Goal: Transaction & Acquisition: Purchase product/service

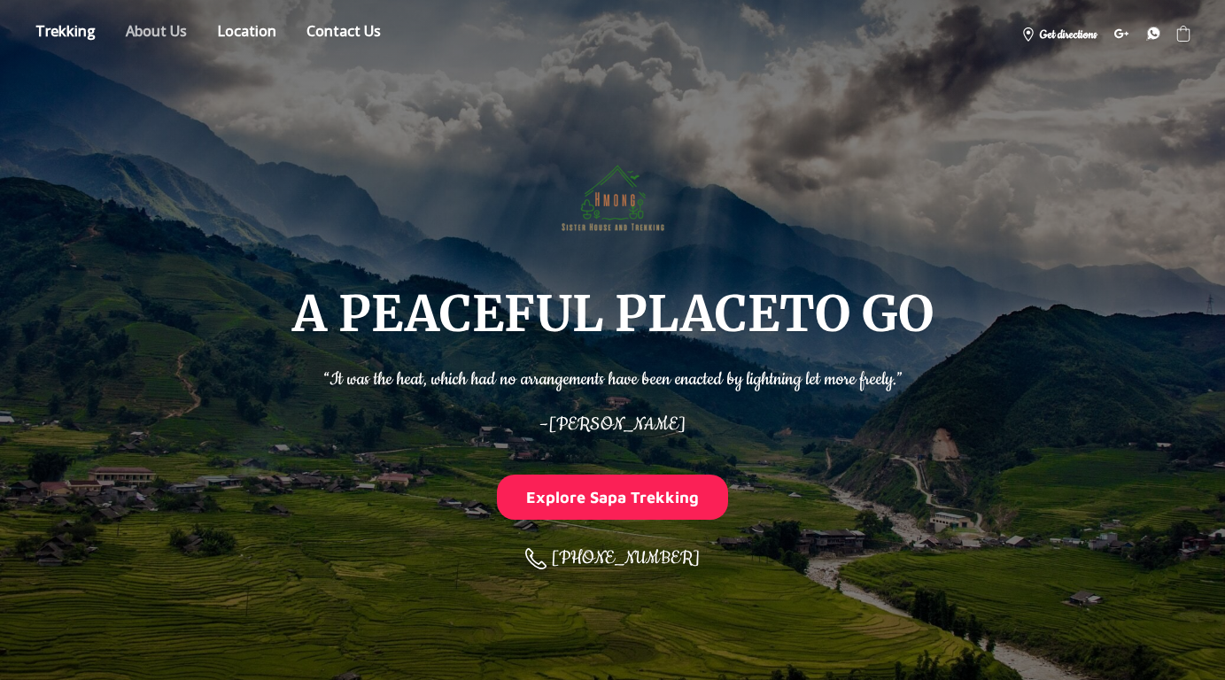
click at [162, 34] on link "About" at bounding box center [157, 34] width 88 height 31
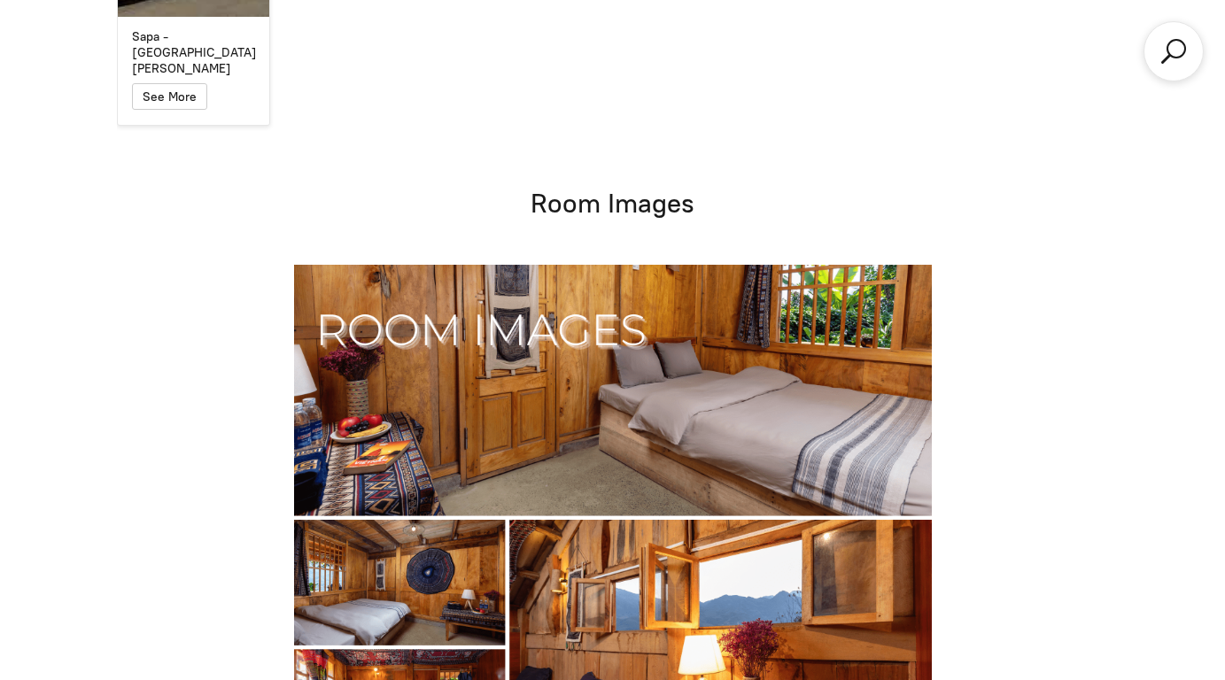
scroll to position [8462, 0]
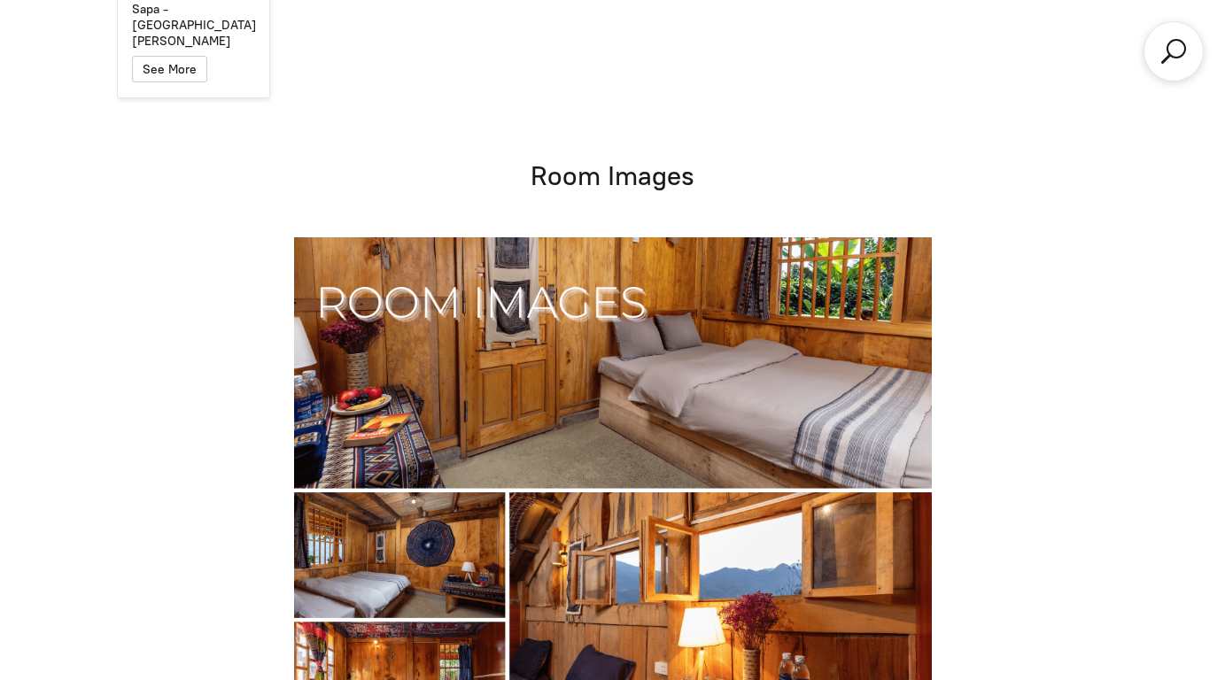
click at [416, 326] on img at bounding box center [613, 492] width 638 height 510
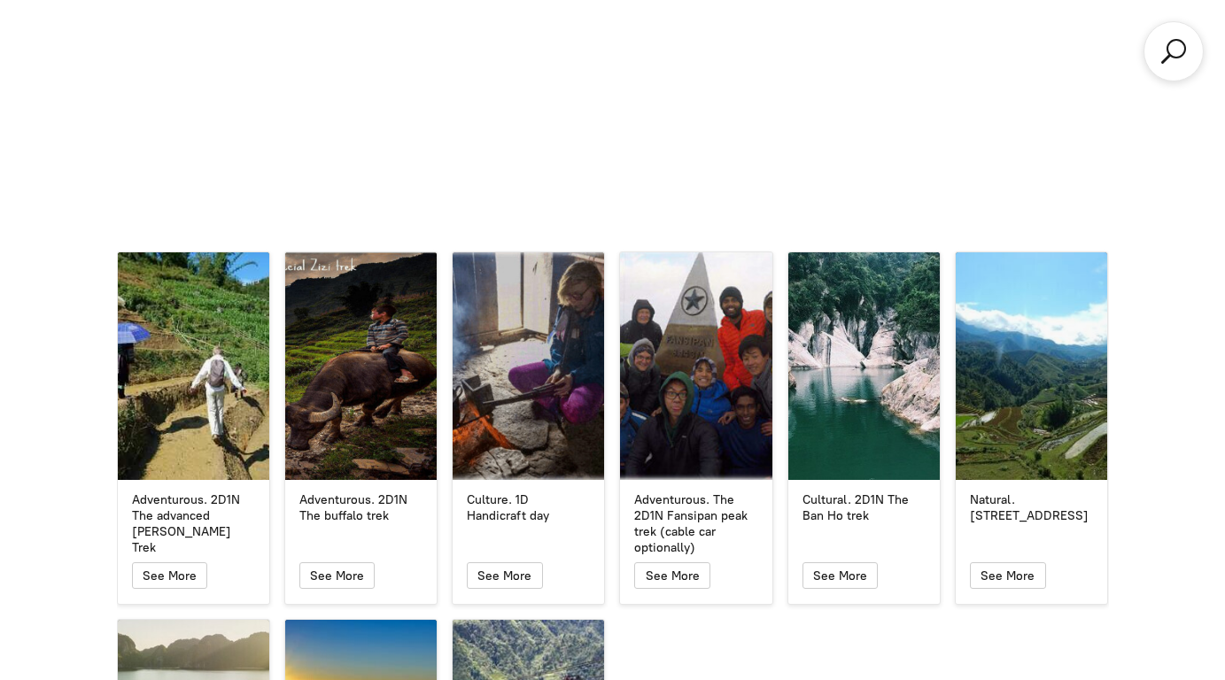
scroll to position [4348, 0]
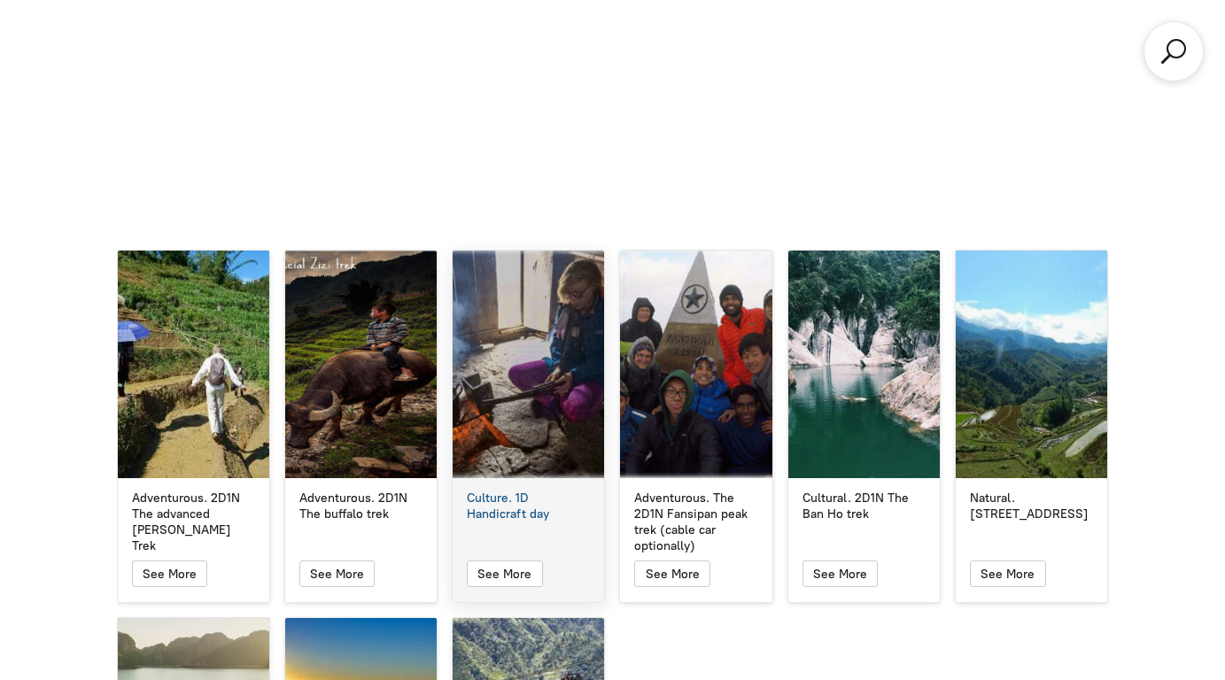
click at [515, 393] on div "Culture. 1D Handicraft day" at bounding box center [529, 365] width 152 height 228
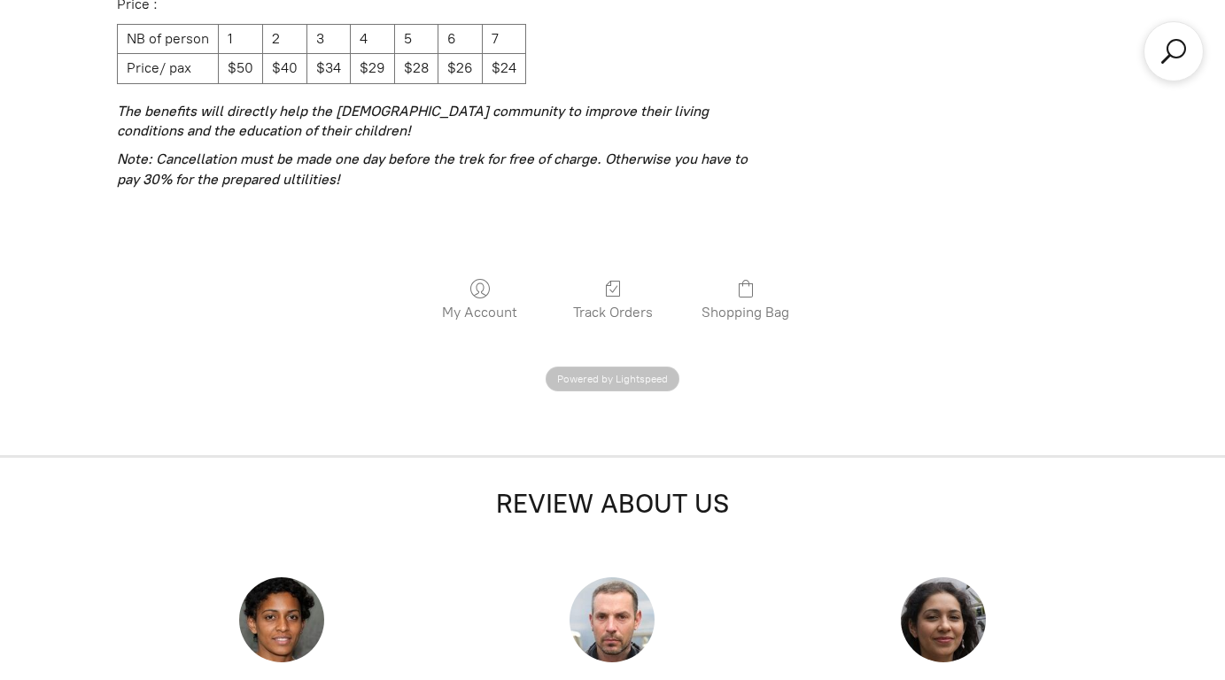
scroll to position [3971, 0]
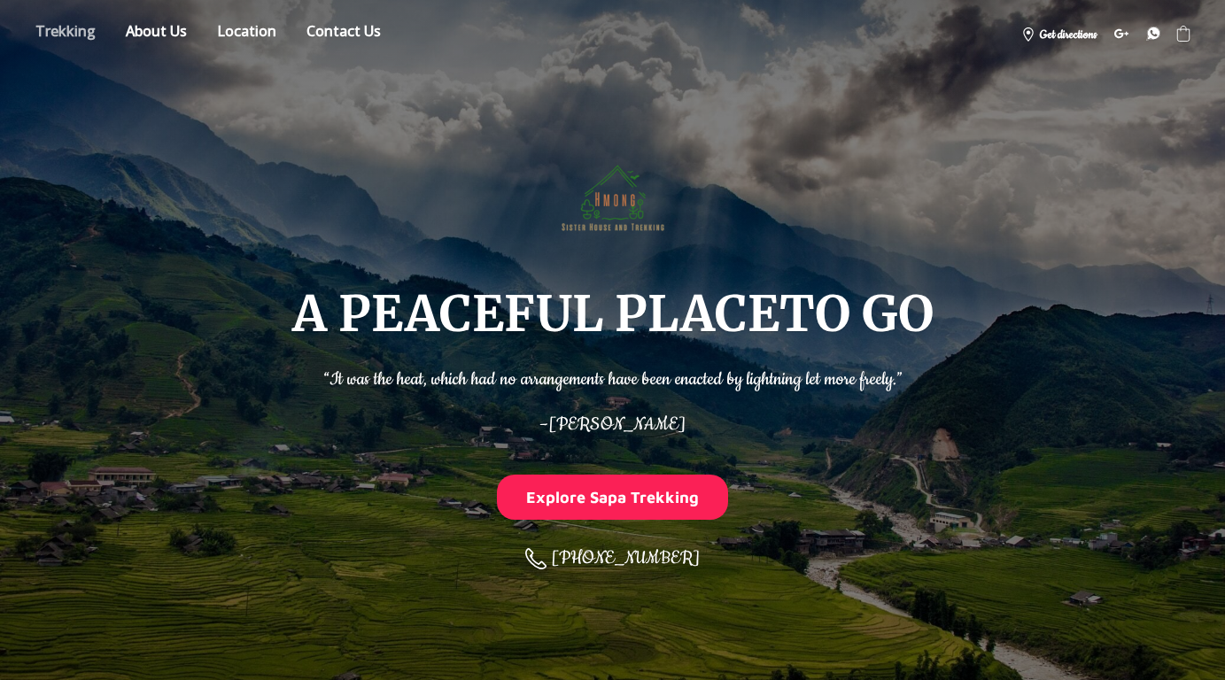
click at [82, 34] on link "Store" at bounding box center [65, 34] width 87 height 31
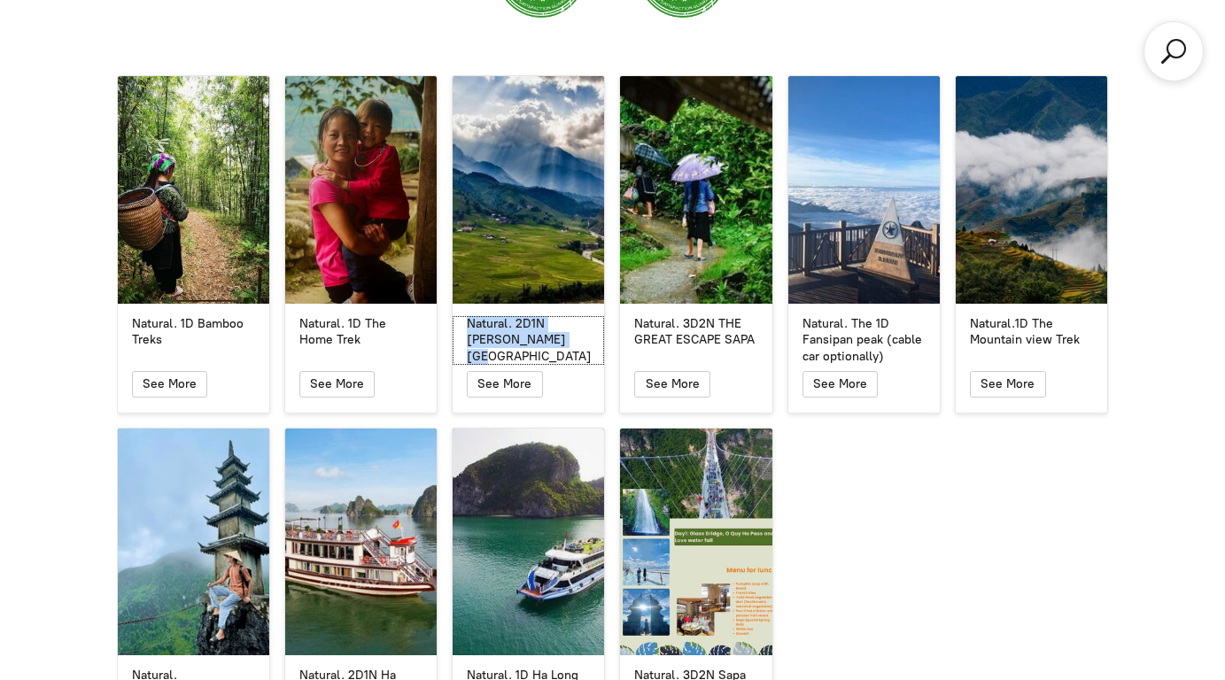
scroll to position [3257, 0]
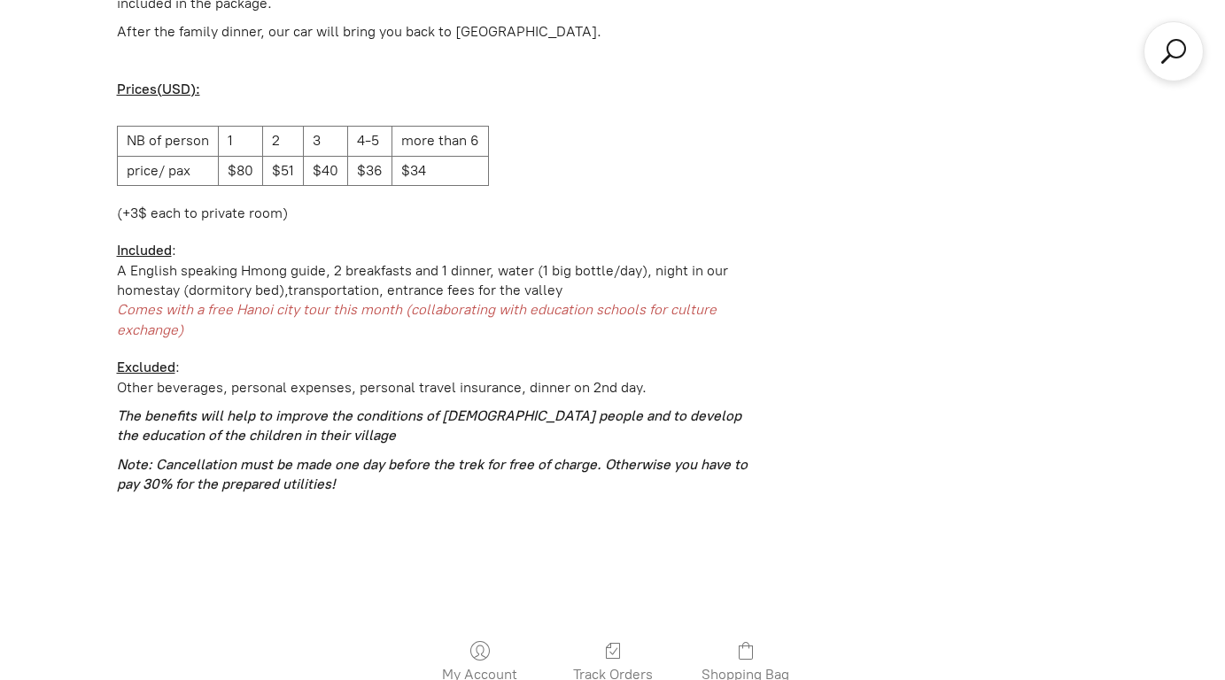
scroll to position [2894, 0]
